Goal: Task Accomplishment & Management: Manage account settings

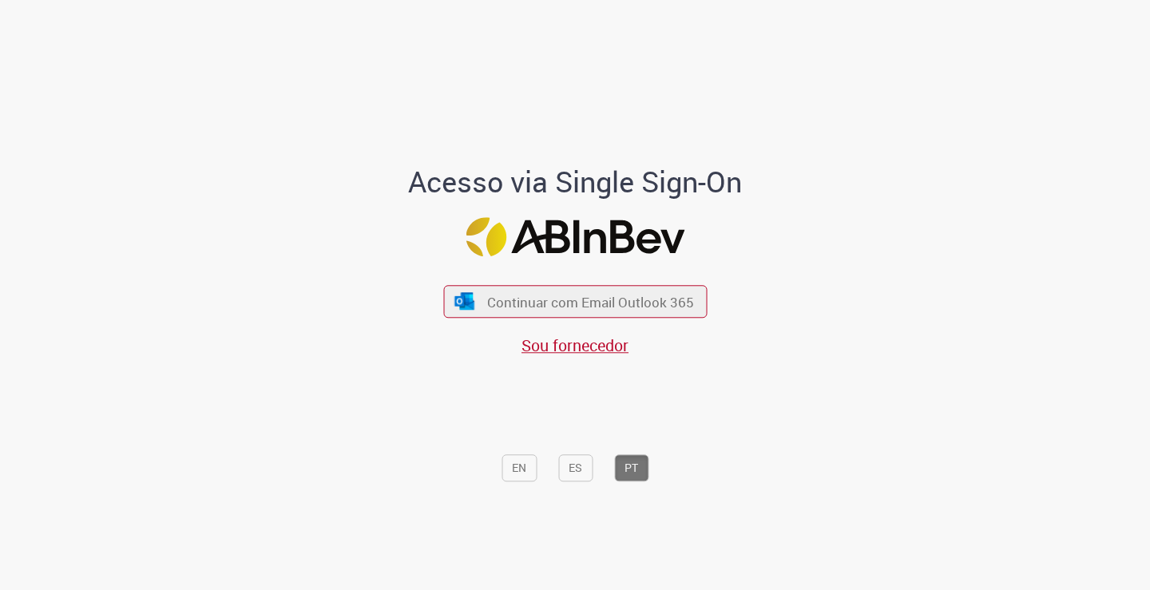
click at [646, 323] on div "Continuar com Email Outlook 365 Sou fornecedor" at bounding box center [575, 312] width 264 height 89
click at [640, 310] on span "Continuar com Email Outlook 365" at bounding box center [590, 301] width 211 height 18
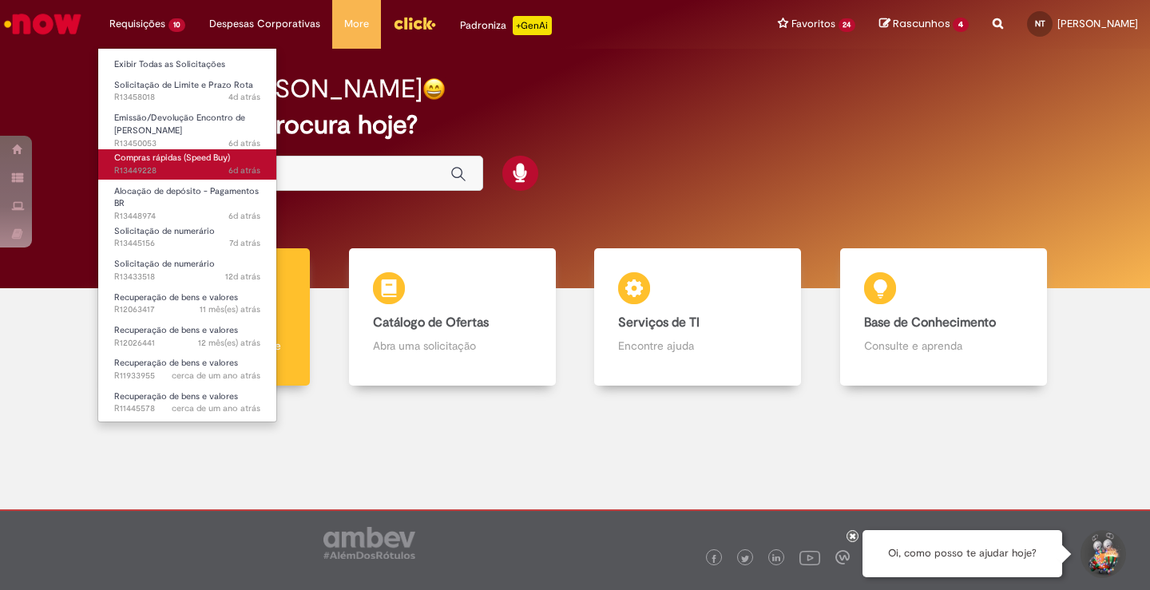
click at [181, 164] on span "Compras rápidas (Speed Buy)" at bounding box center [172, 158] width 116 height 12
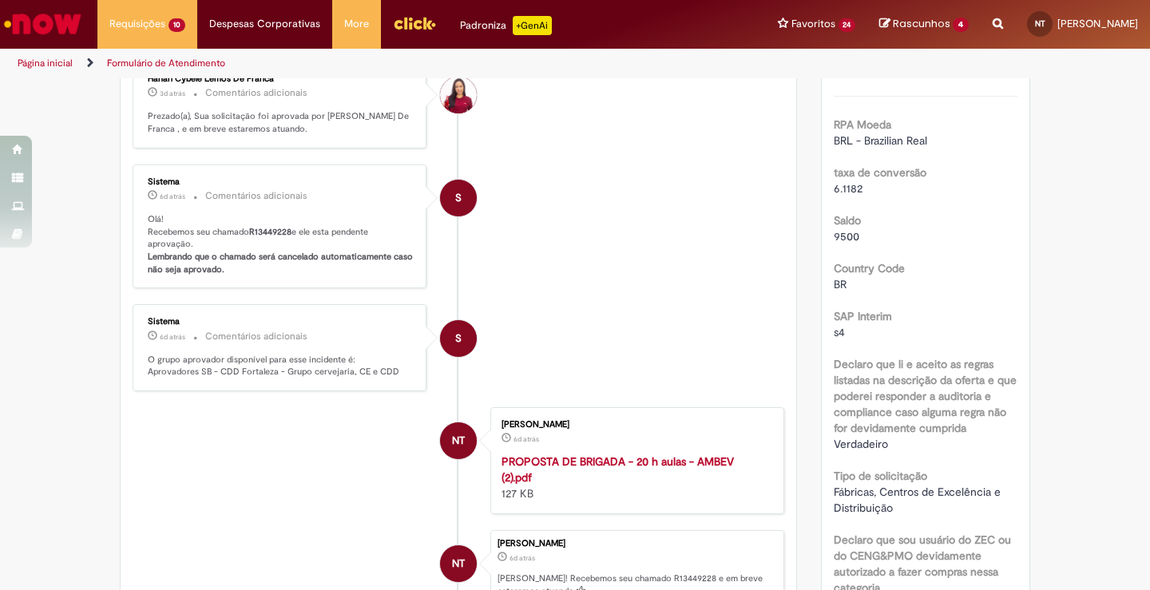
scroll to position [8, 0]
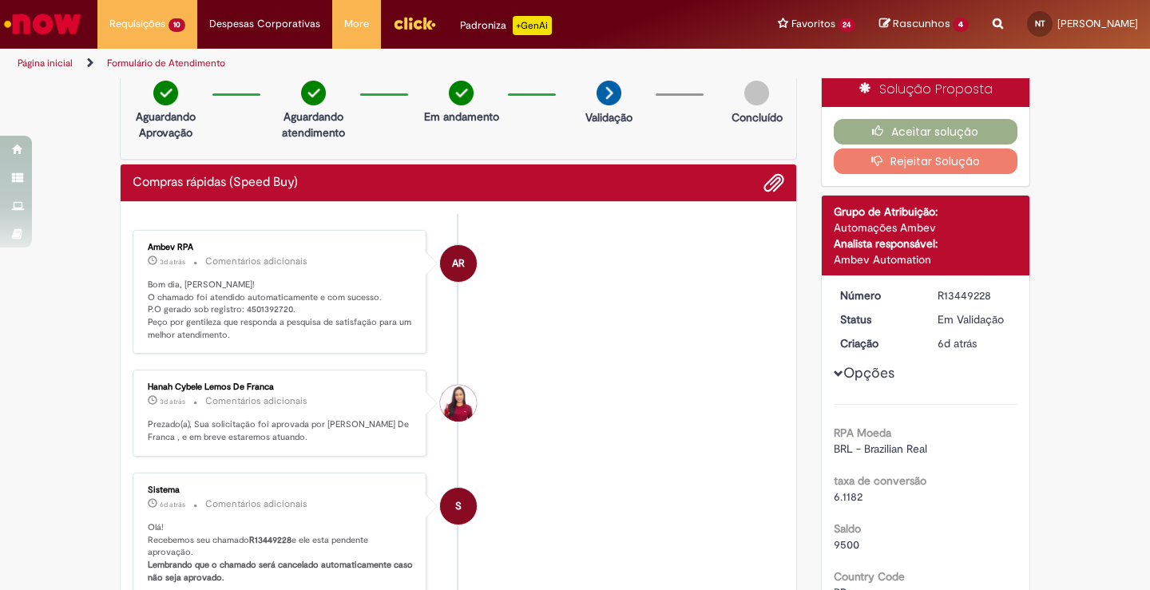
click at [267, 307] on p "Bom dia, Nicole! O chamado foi atendido automaticamente e com sucesso. P.O gera…" at bounding box center [281, 310] width 266 height 63
click at [269, 307] on p "Bom dia, Nicole! O chamado foi atendido automaticamente e com sucesso. P.O gera…" at bounding box center [281, 310] width 266 height 63
copy p "4501392720"
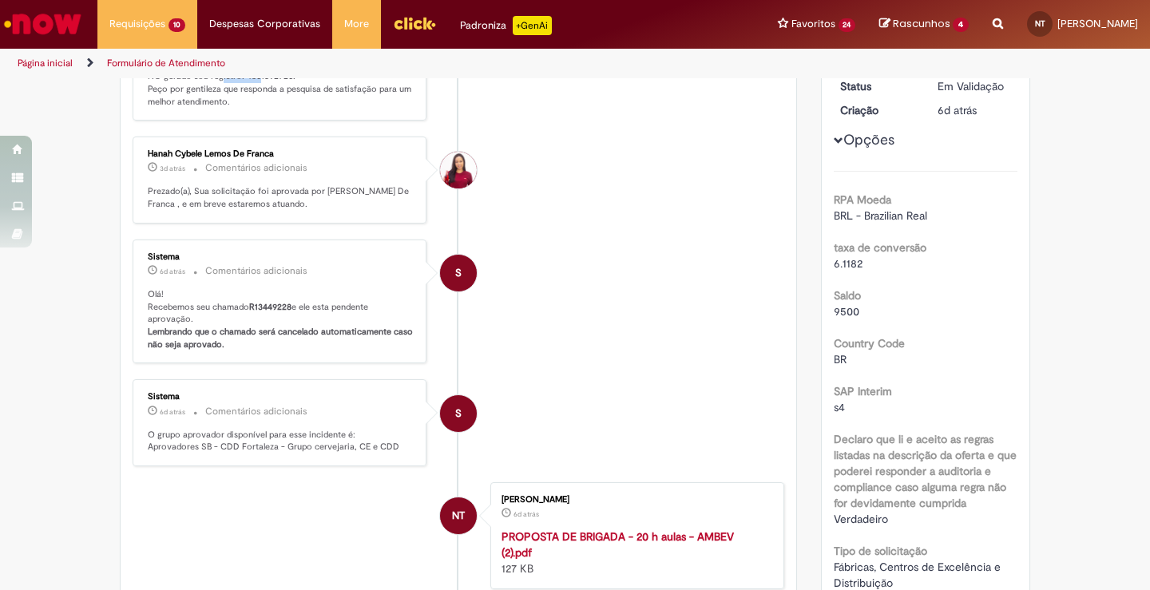
scroll to position [482, 0]
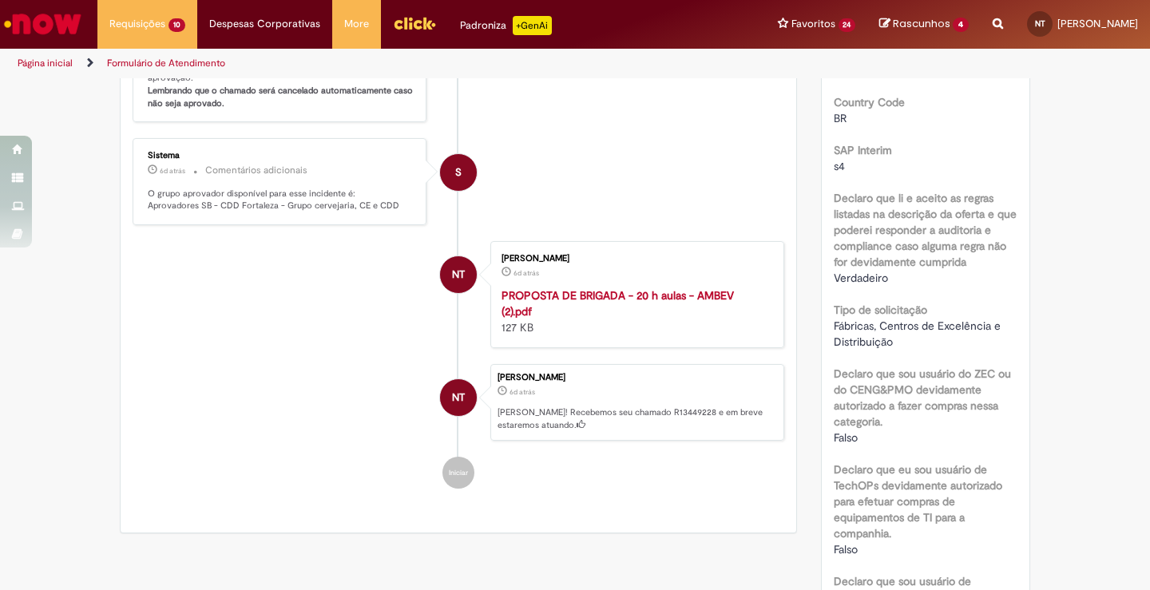
click at [550, 295] on div "Nicole Duarte Ge Trigueiro 6d atrás 6 dias atrás PROPOSTA DE BRIGADA - 20 h aul…" at bounding box center [637, 294] width 284 height 97
click at [550, 303] on strong "PROPOSTA DE BRIGADA - 20 h aulas - AMBEV (2).pdf" at bounding box center [617, 303] width 232 height 30
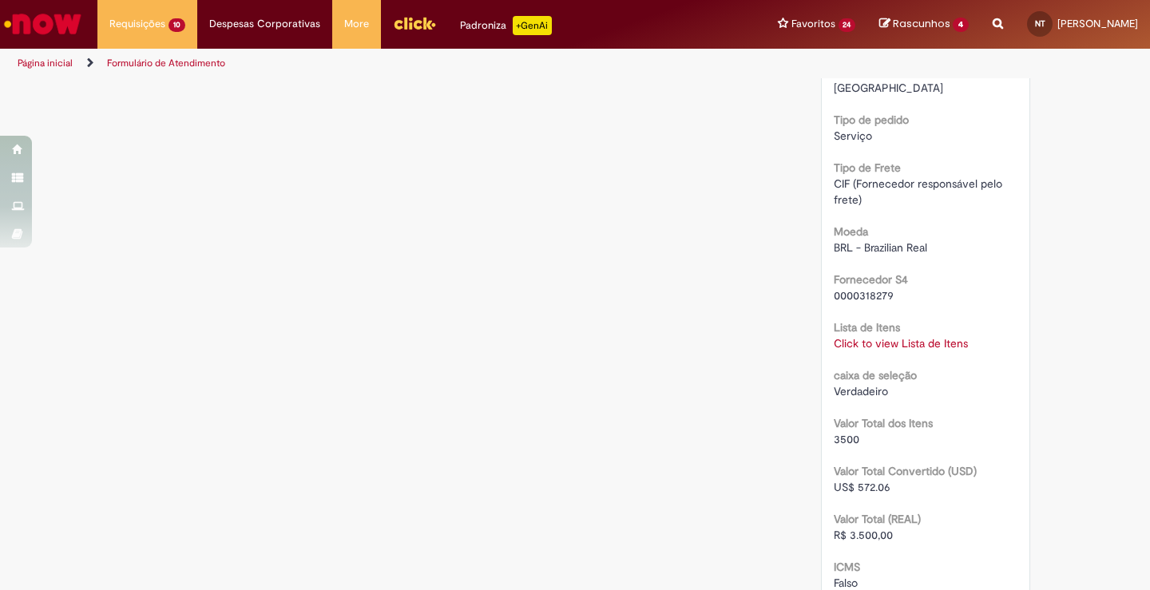
scroll to position [1400, 0]
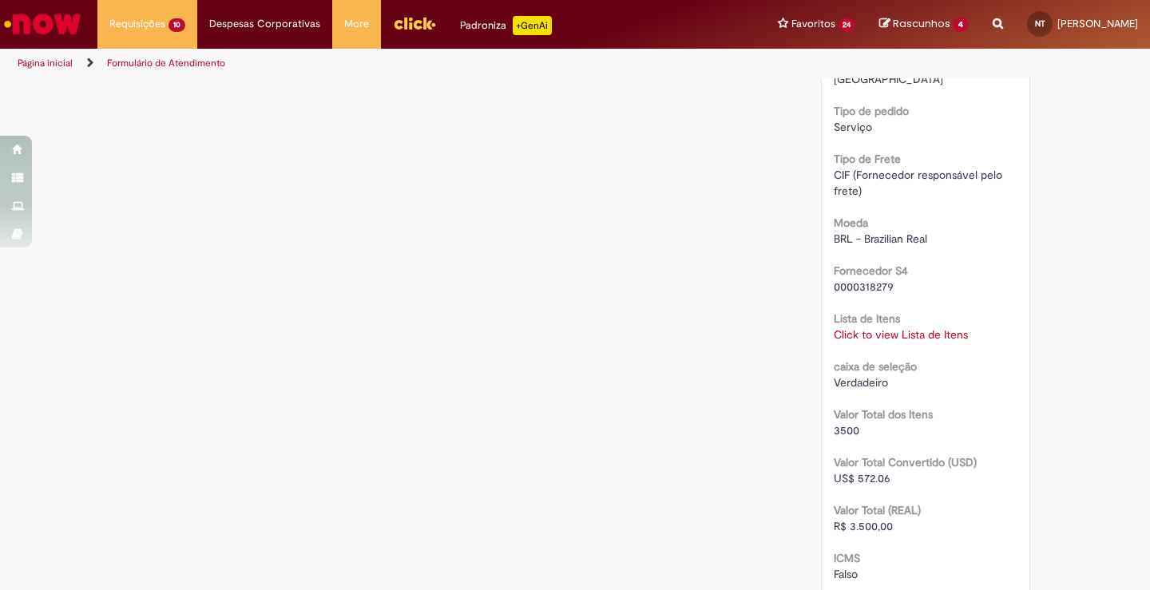
click at [862, 327] on link "Click to view Lista de Itens" at bounding box center [901, 334] width 134 height 14
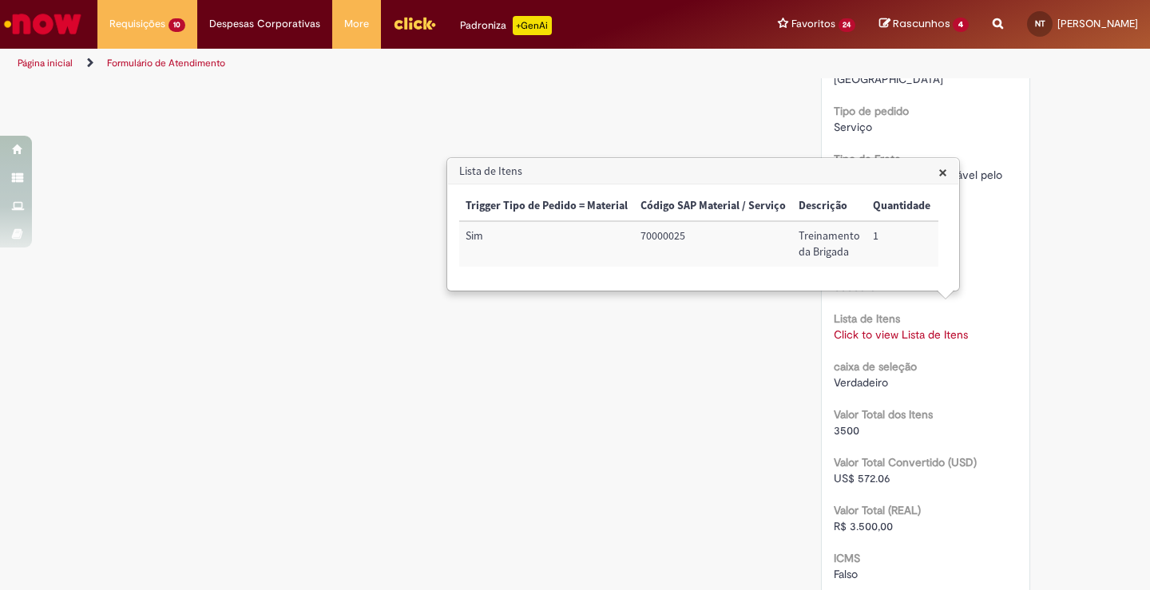
click at [946, 177] on span "×" at bounding box center [942, 172] width 9 height 22
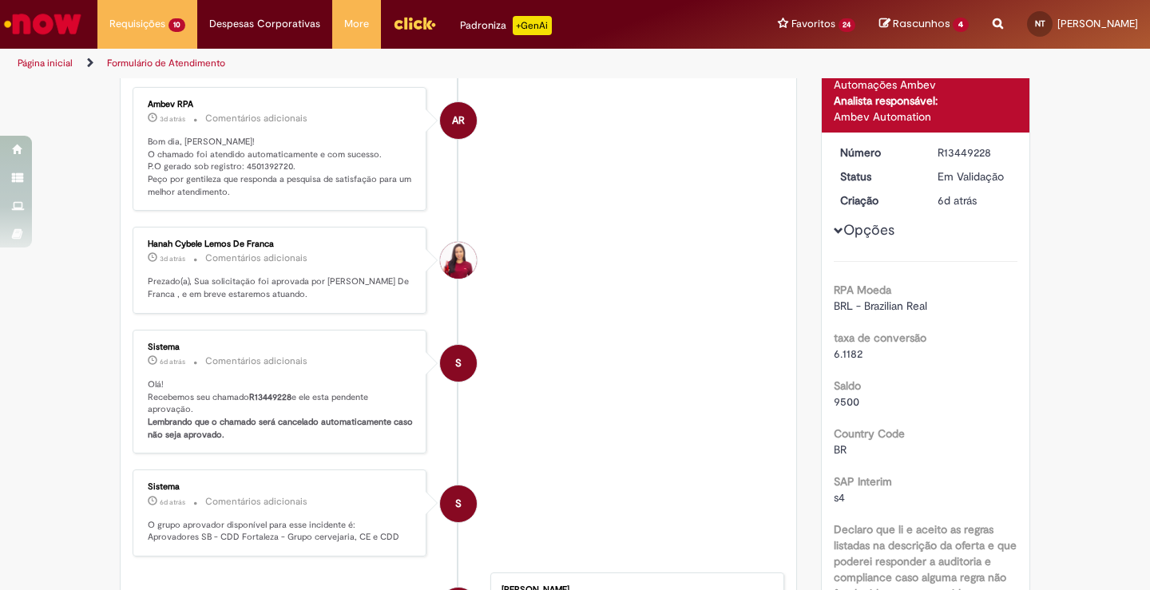
scroll to position [38, 0]
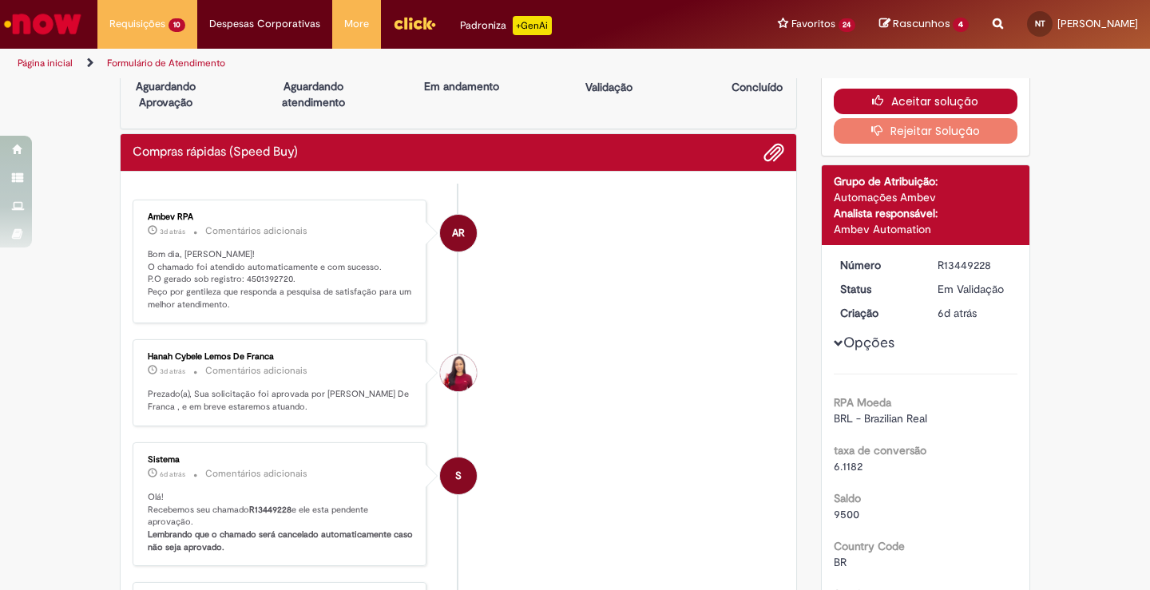
click at [958, 95] on button "Aceitar solução" at bounding box center [926, 102] width 184 height 26
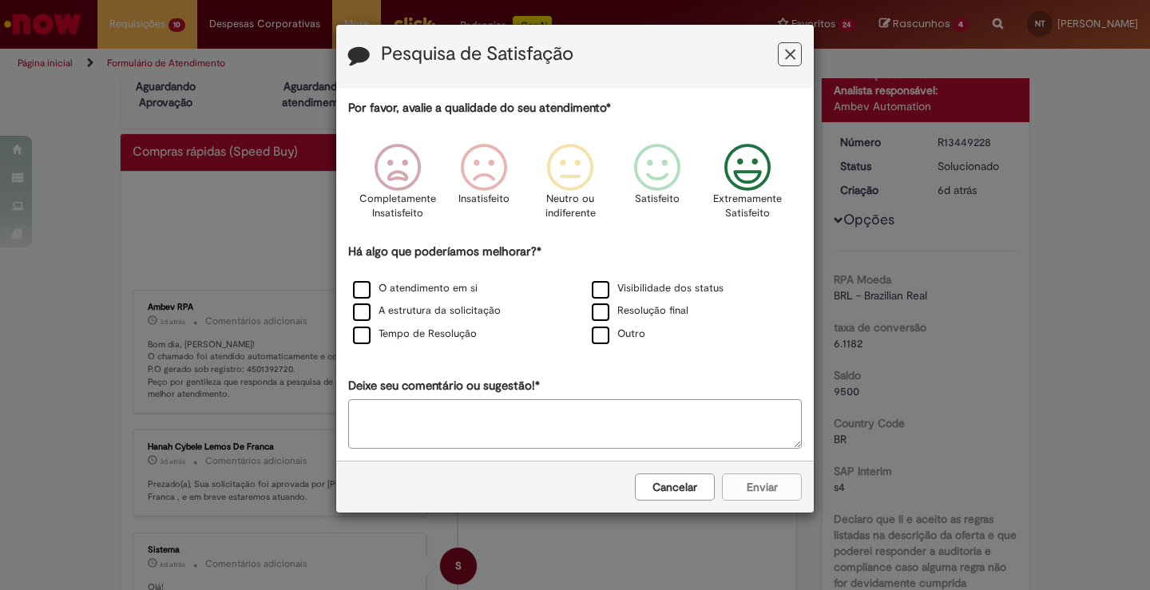
click at [748, 177] on icon "Feedback" at bounding box center [748, 168] width 60 height 48
click at [448, 294] on label "O atendimento em si" at bounding box center [415, 288] width 125 height 15
click at [454, 315] on label "A estrutura da solicitação" at bounding box center [427, 310] width 148 height 15
click at [443, 330] on label "Tempo de Resolução" at bounding box center [415, 334] width 124 height 15
click at [772, 492] on button "Enviar" at bounding box center [762, 487] width 80 height 27
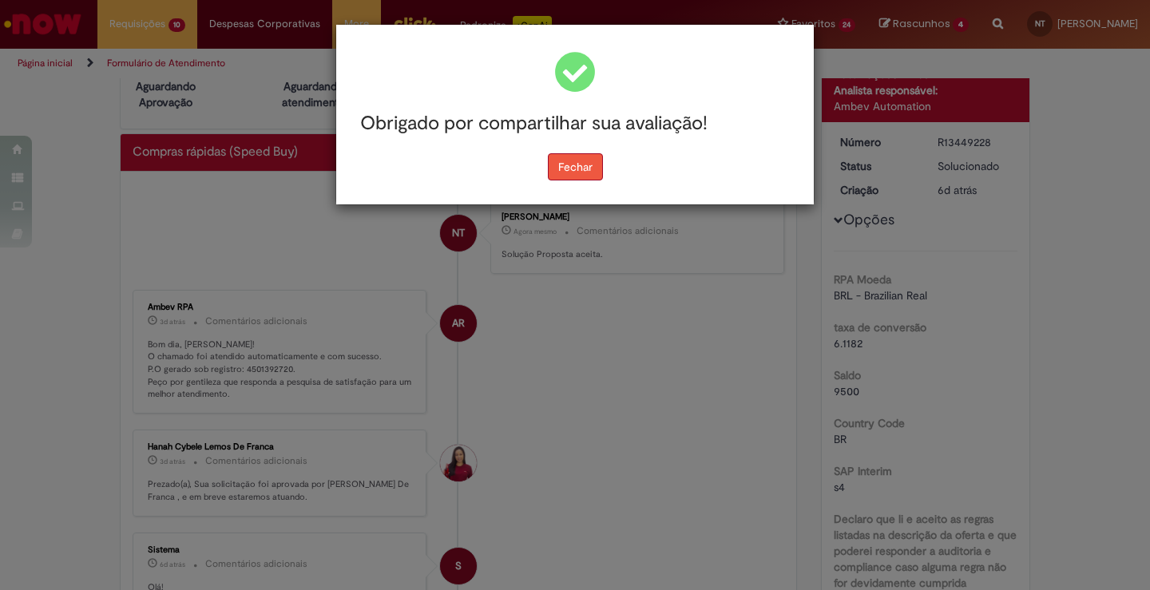
click at [560, 175] on button "Fechar" at bounding box center [575, 166] width 55 height 27
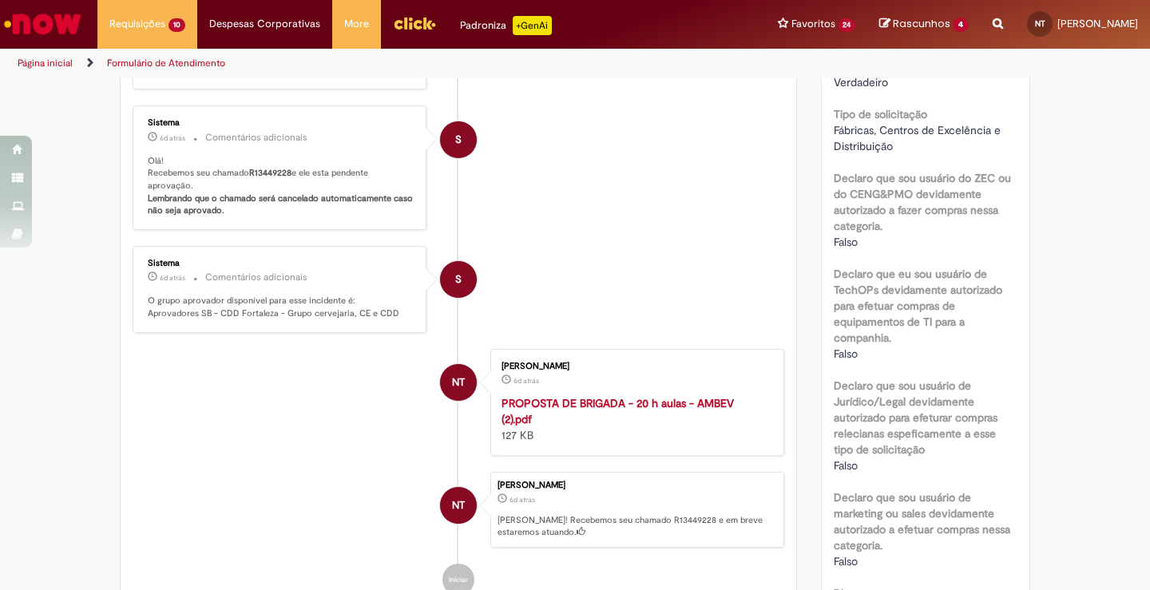
scroll to position [0, 0]
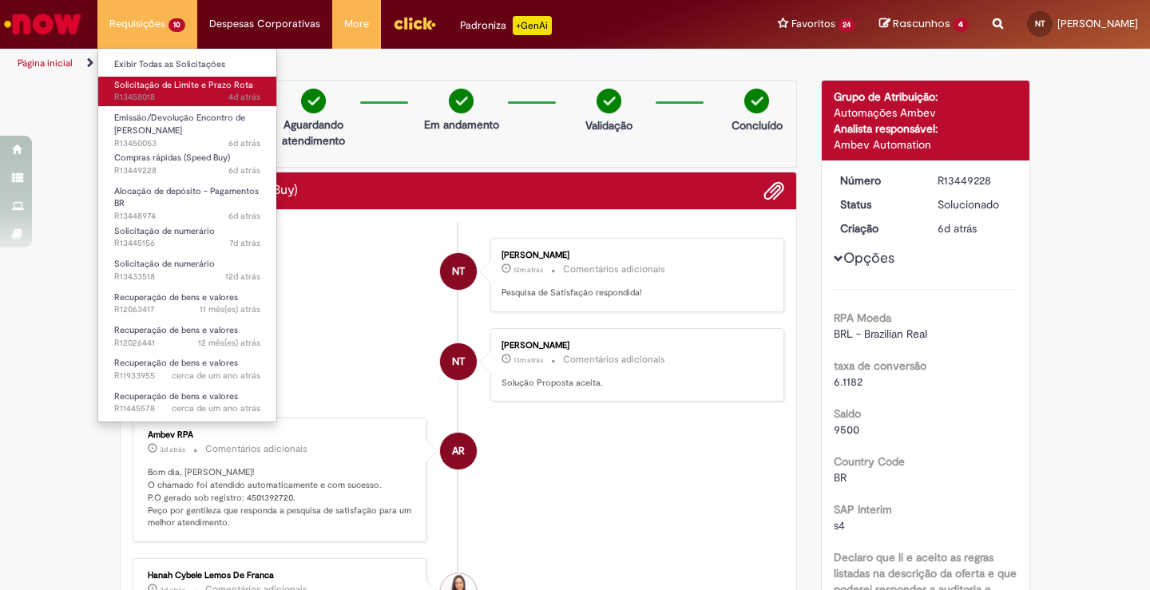
click at [189, 101] on span "4d atrás 4 dias atrás R13458018" at bounding box center [187, 97] width 146 height 13
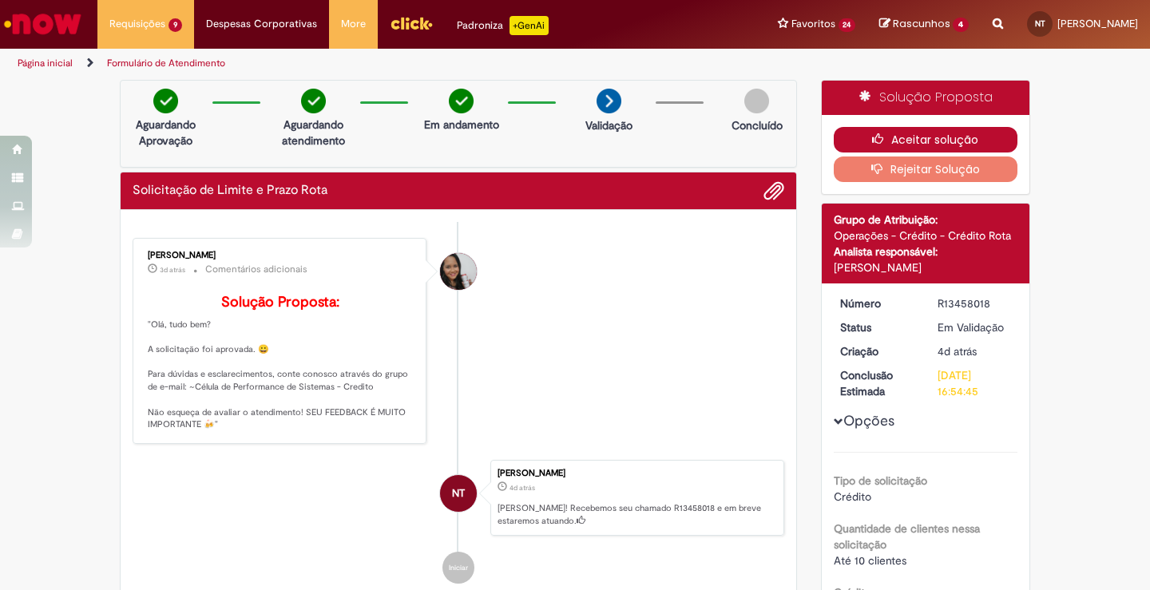
click at [882, 141] on icon "button" at bounding box center [881, 138] width 19 height 11
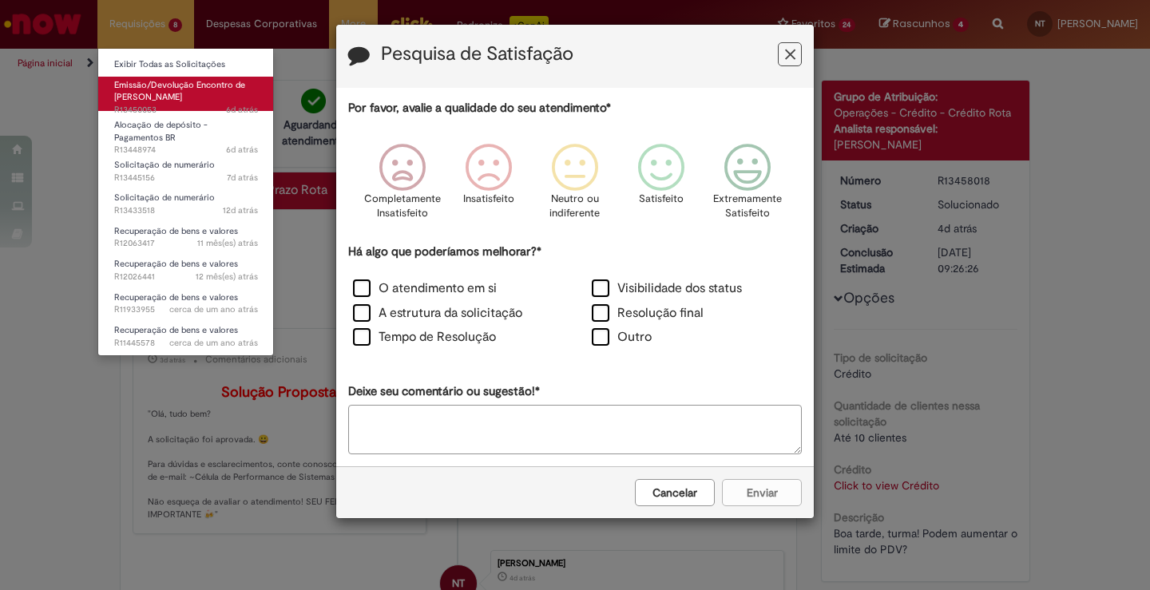
click at [180, 95] on span "Emissão/Devolução Encontro de Contas Fornecedor" at bounding box center [179, 91] width 131 height 25
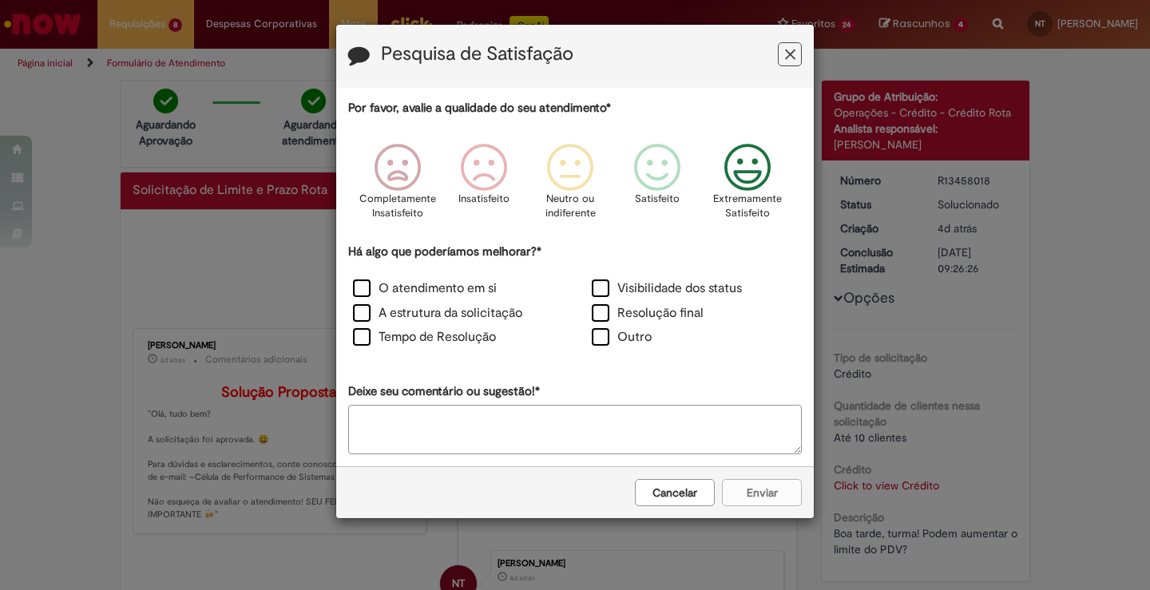
click at [725, 170] on icon "Feedback" at bounding box center [748, 168] width 60 height 48
click at [438, 280] on label "O atendimento em si" at bounding box center [425, 288] width 144 height 18
click at [426, 311] on label "A estrutura da solicitação" at bounding box center [437, 313] width 169 height 18
click at [436, 335] on label "Tempo de Resolução" at bounding box center [424, 337] width 143 height 18
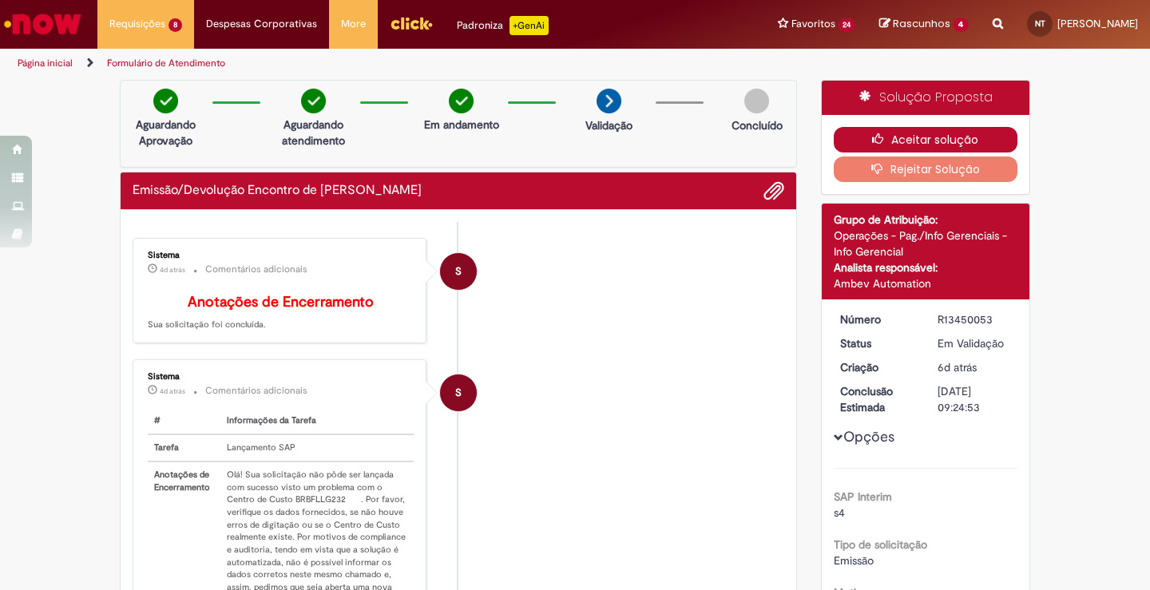
click at [965, 141] on button "Aceitar solução" at bounding box center [926, 140] width 184 height 26
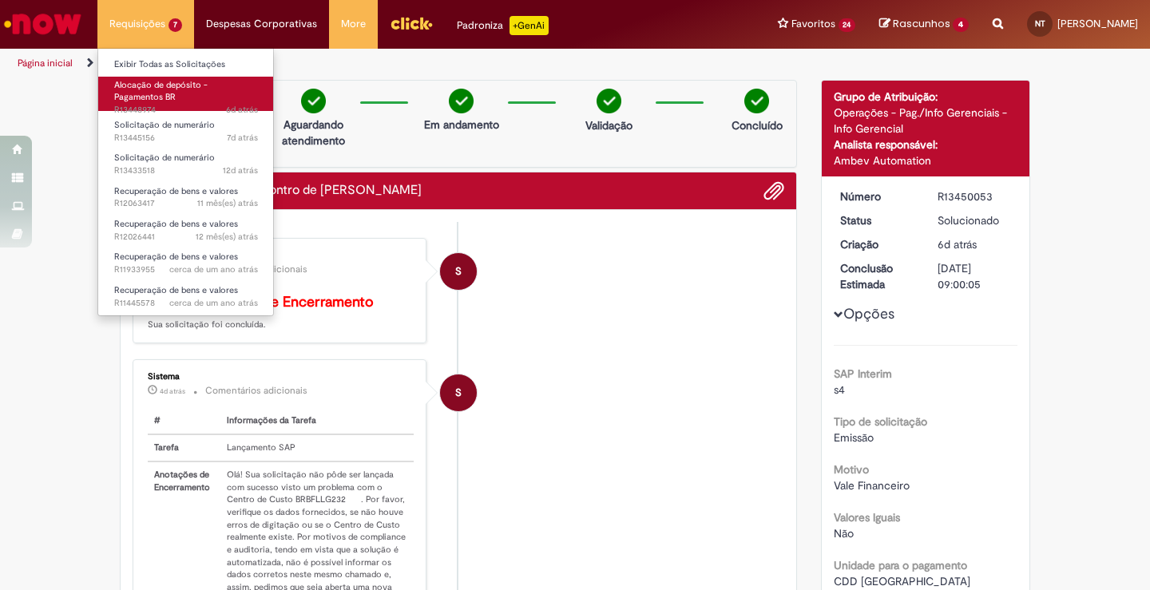
click at [203, 101] on link "Alocação de depósito - Pagamentos BR 6d atrás 6 dias atrás R13448974" at bounding box center [186, 94] width 176 height 34
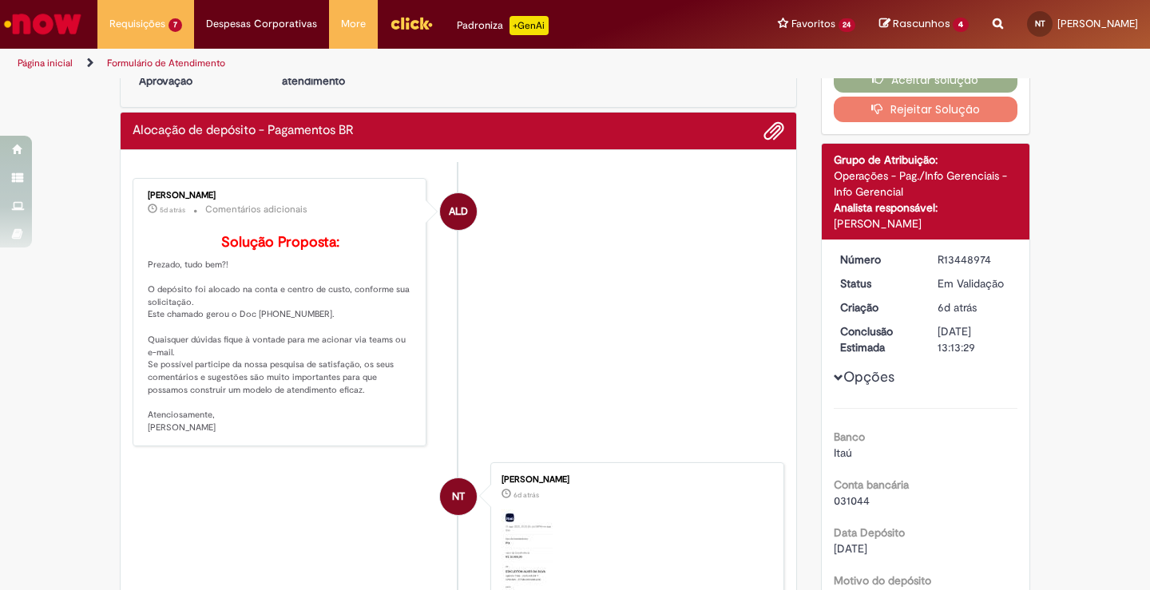
scroll to position [69, 0]
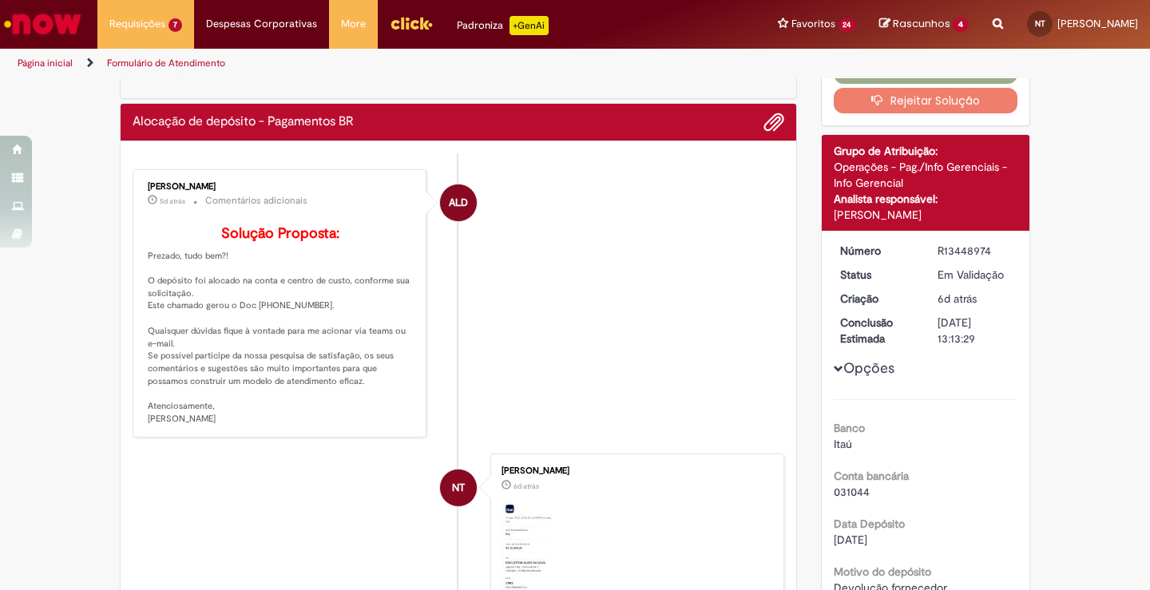
click at [273, 324] on p "Solução Proposta: Prezado, tudo bem?! O depósito foi alocado na conta e centro …" at bounding box center [281, 326] width 266 height 200
click at [274, 332] on p "Solução Proposta: Prezado, tudo bem?! O depósito foi alocado na conta e centro …" at bounding box center [281, 326] width 266 height 200
copy p "102002553"
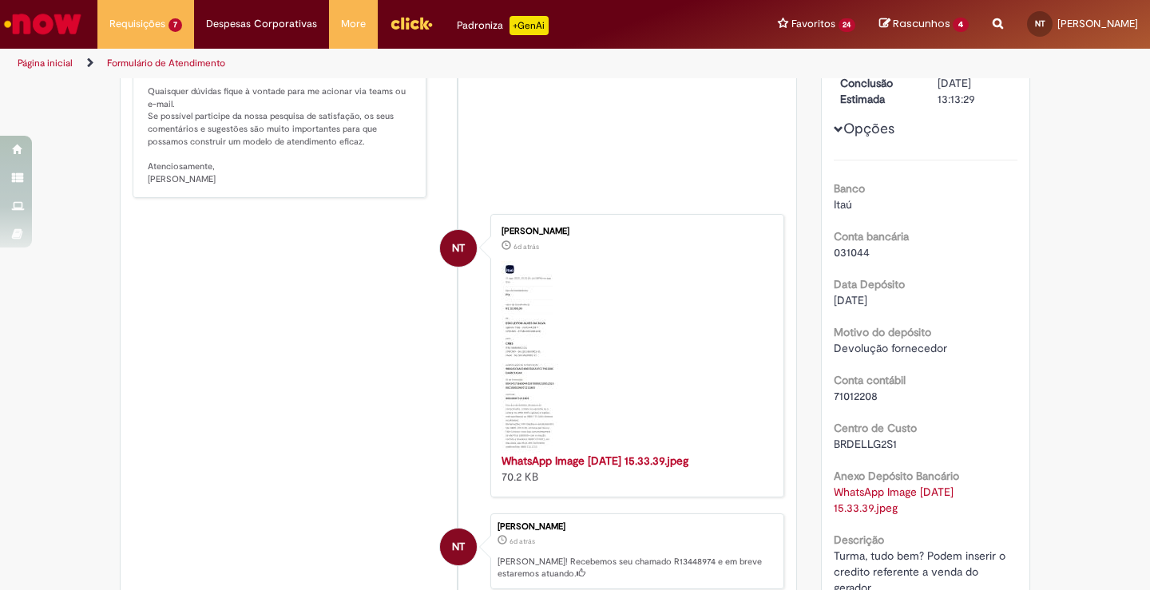
scroll to position [325, 0]
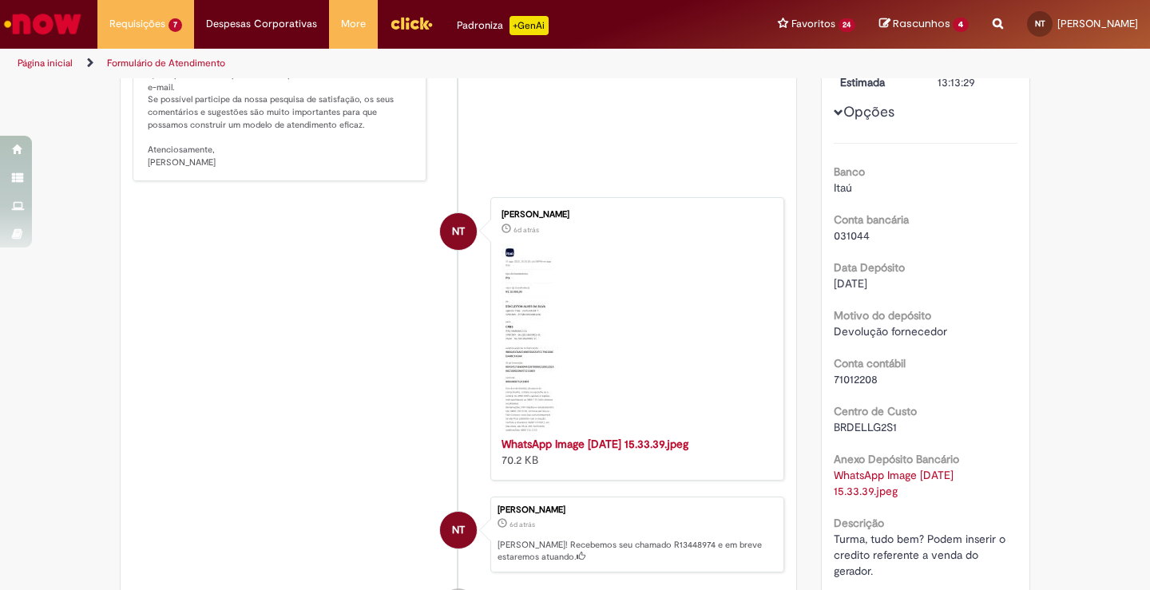
click at [854, 374] on span "71012208" at bounding box center [856, 379] width 44 height 14
copy span "71012208"
click at [854, 426] on span "BRDELLG2S1" at bounding box center [865, 427] width 63 height 14
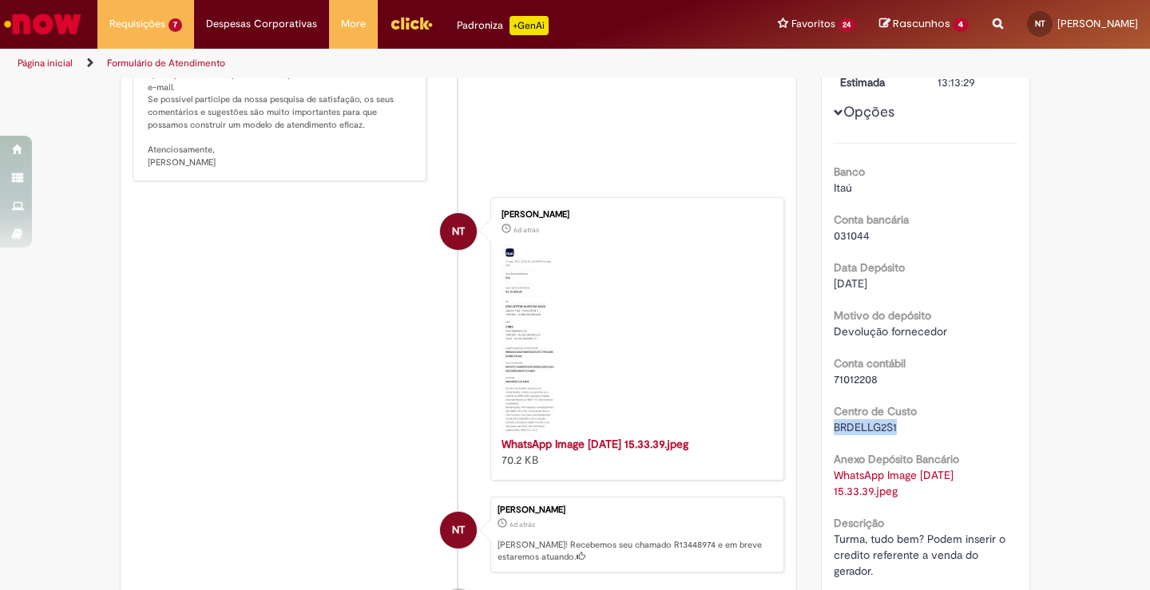
copy span "BRDELLG2S1"
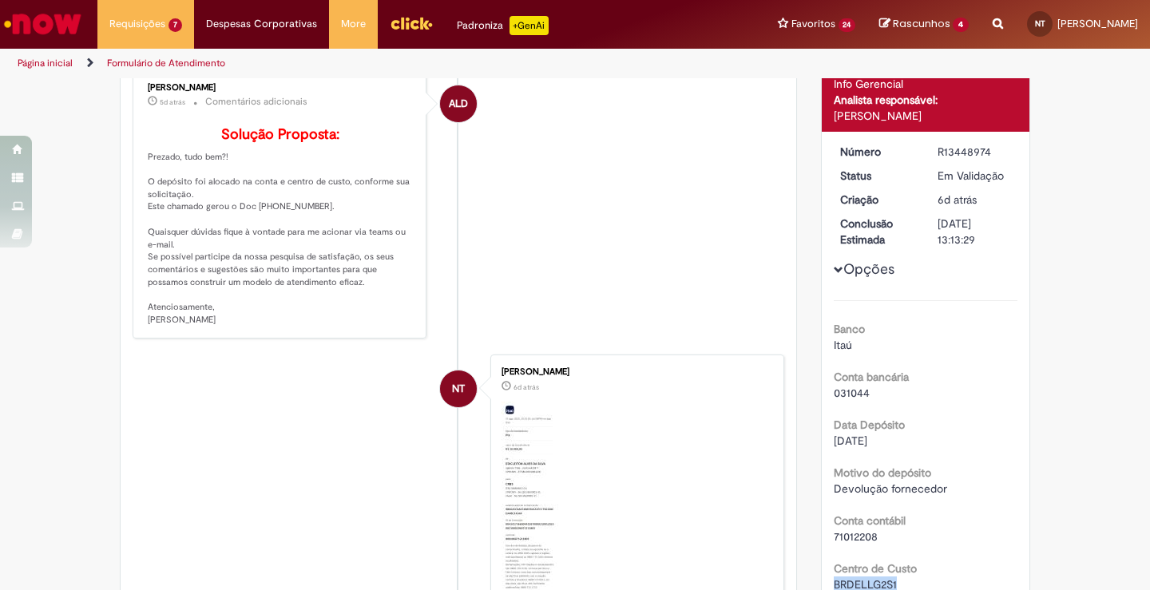
scroll to position [0, 0]
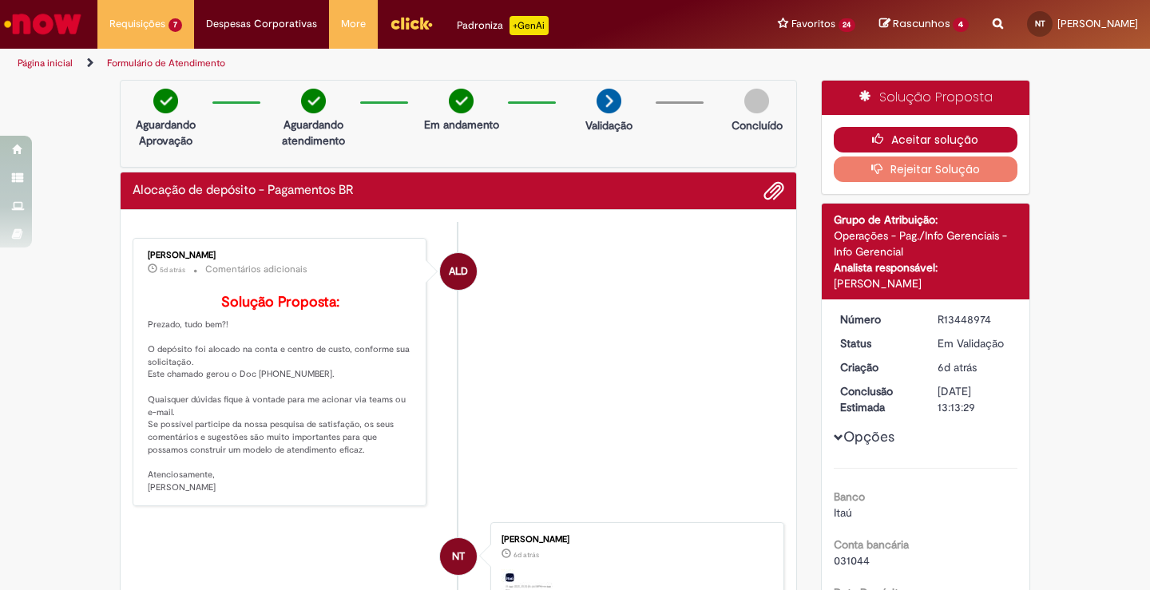
click at [917, 136] on button "Aceitar solução" at bounding box center [926, 140] width 184 height 26
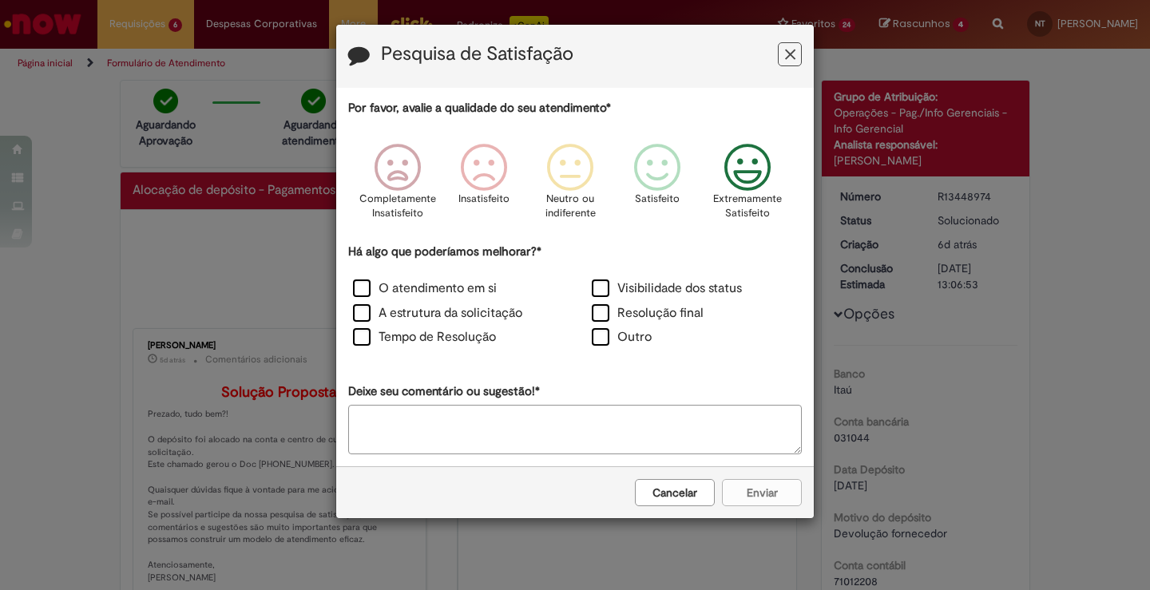
click at [739, 176] on icon "Feedback" at bounding box center [748, 168] width 60 height 48
click at [432, 287] on label "O atendimento em si" at bounding box center [425, 288] width 144 height 18
click at [458, 309] on label "A estrutura da solicitação" at bounding box center [437, 313] width 169 height 18
click at [463, 336] on label "Tempo de Resolução" at bounding box center [424, 337] width 143 height 18
click at [781, 492] on button "Enviar" at bounding box center [762, 492] width 80 height 27
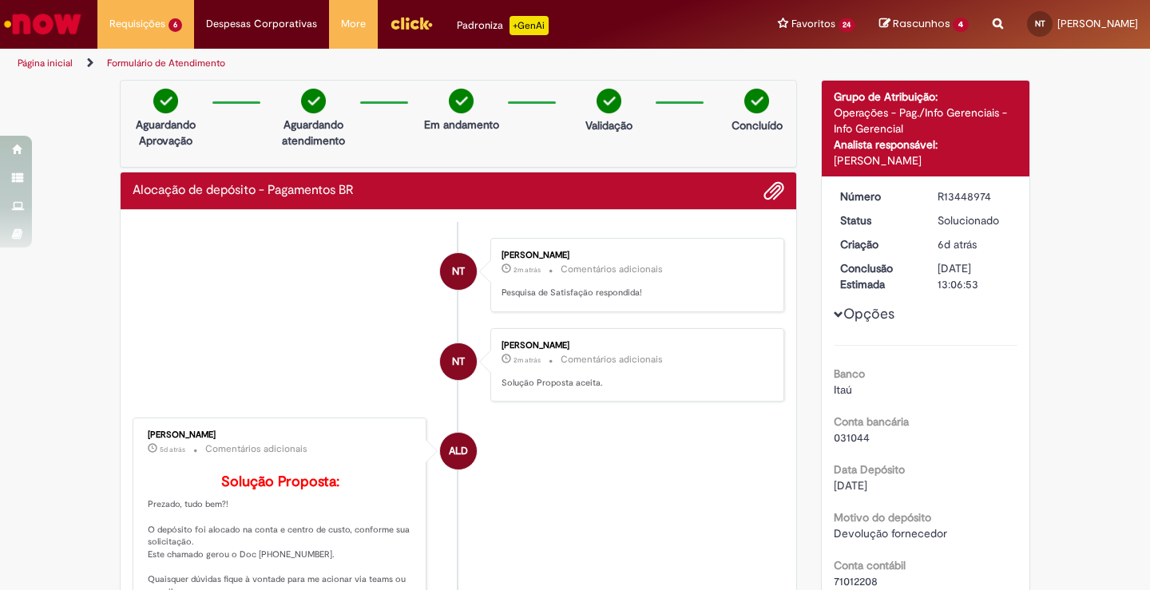
scroll to position [307, 0]
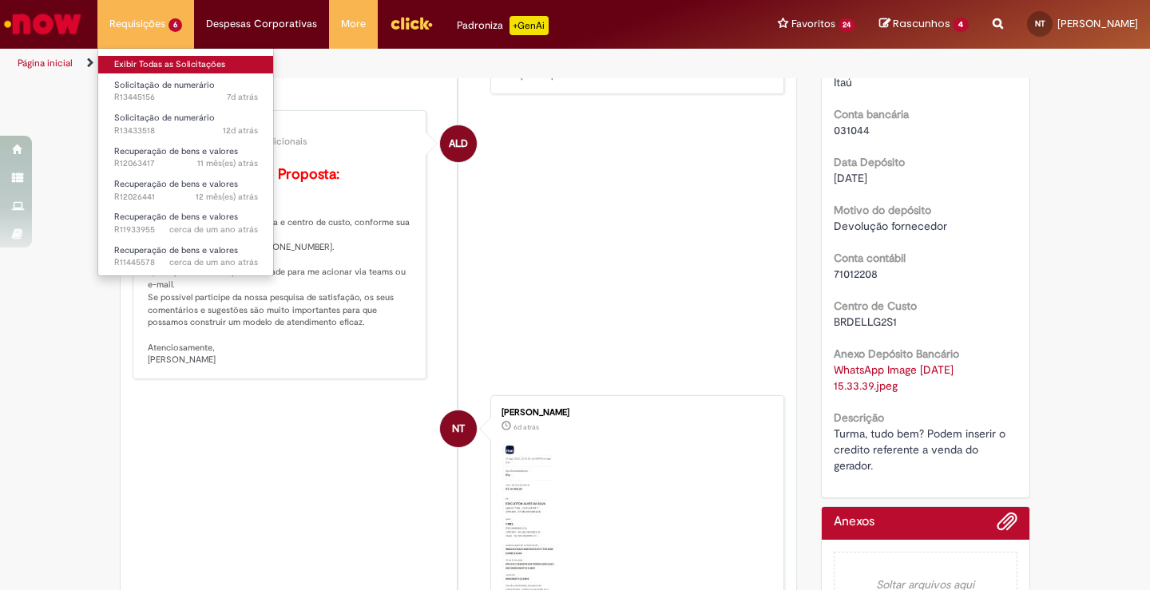
click at [180, 64] on link "Exibir Todas as Solicitações" at bounding box center [186, 65] width 176 height 18
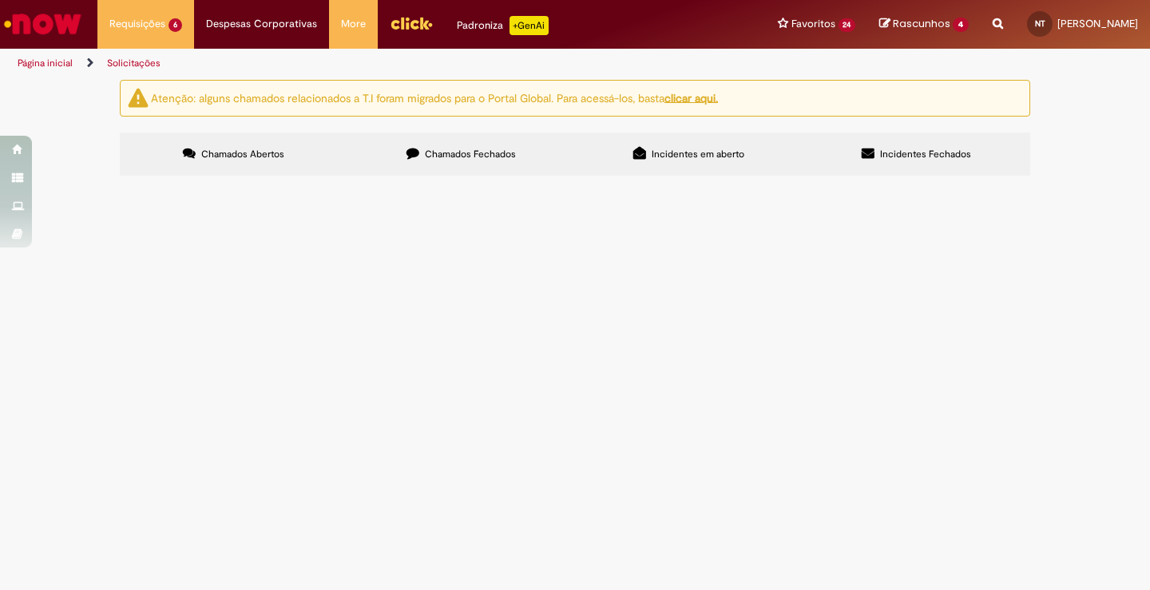
click at [489, 144] on label "Chamados Fechados" at bounding box center [461, 154] width 228 height 43
click at [0, 0] on span "Turma, podem realizar o encontro de contas dos Vales Financeiro Zumpy CDD_Abril…" at bounding box center [0, 0] width 0 height 0
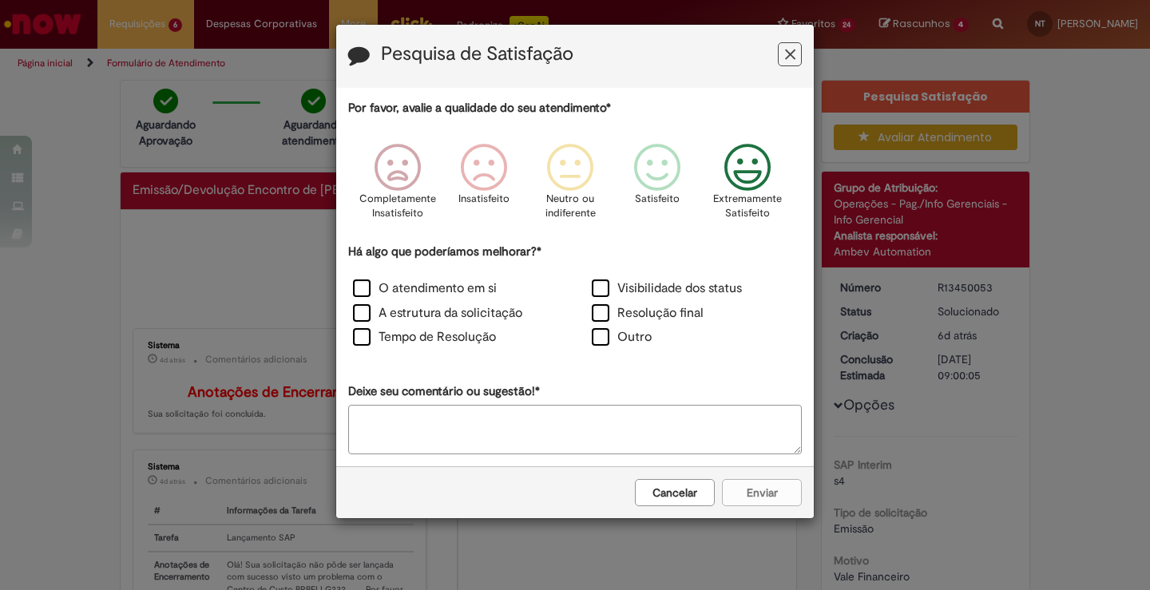
click at [743, 166] on icon "Feedback" at bounding box center [748, 168] width 60 height 48
click at [452, 283] on label "O atendimento em si" at bounding box center [425, 288] width 144 height 18
click at [435, 306] on label "A estrutura da solicitação" at bounding box center [437, 313] width 169 height 18
click at [457, 339] on label "Tempo de Resolução" at bounding box center [424, 337] width 143 height 18
click at [752, 493] on button "Enviar" at bounding box center [762, 492] width 80 height 27
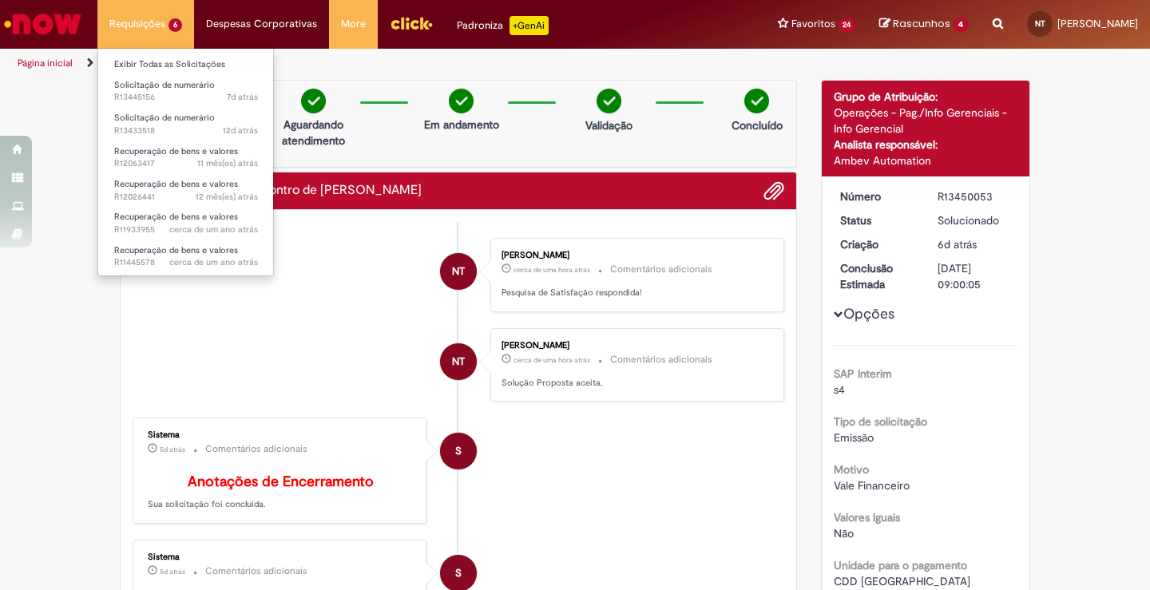
click at [174, 73] on li "Solicitação de numerário 7d atrás 7 dias atrás R13445156" at bounding box center [186, 89] width 176 height 33
click at [171, 70] on link "Exibir Todas as Solicitações" at bounding box center [186, 65] width 176 height 18
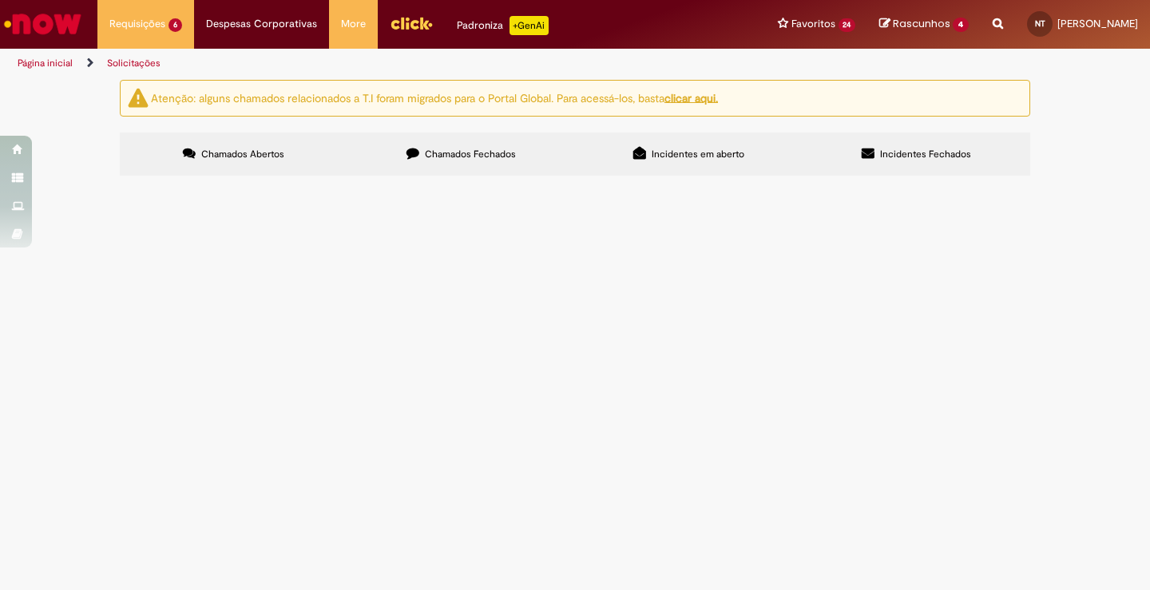
click at [0, 0] on span "Turma! Tudo bem ? Seguir com Pagamento de taxas publicas CDD FORTALEZA AGO2025" at bounding box center [0, 0] width 0 height 0
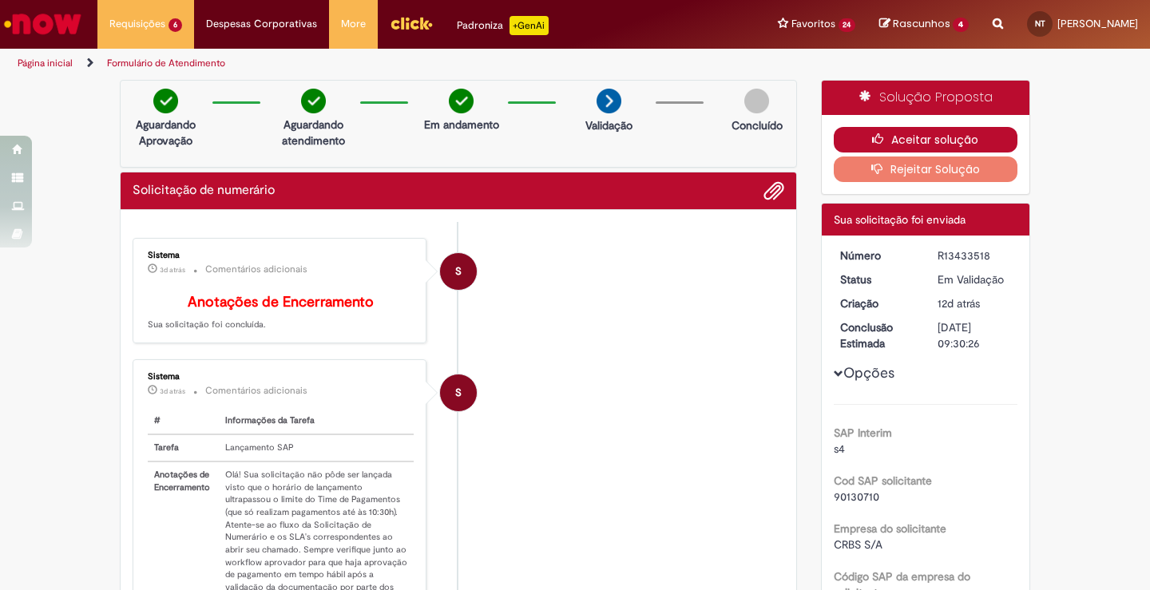
click at [903, 145] on button "Aceitar solução" at bounding box center [926, 140] width 184 height 26
